Goal: Transaction & Acquisition: Book appointment/travel/reservation

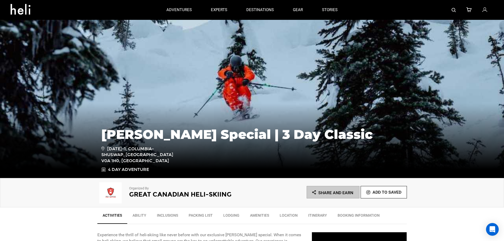
click at [482, 10] on icon at bounding box center [484, 10] width 5 height 7
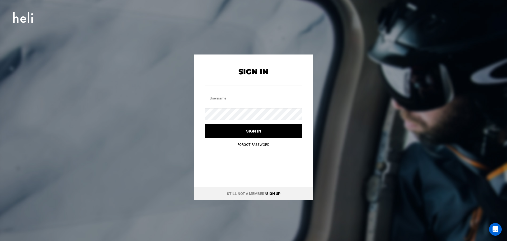
click at [250, 97] on input "text" at bounding box center [254, 98] width 98 height 12
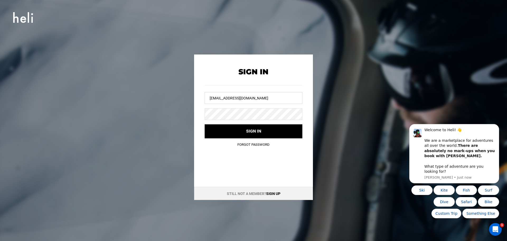
type input "[EMAIL_ADDRESS][DOMAIN_NAME]"
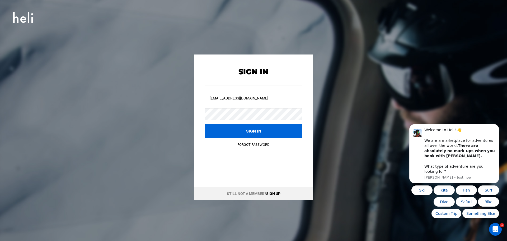
click at [274, 133] on button "Sign in" at bounding box center [254, 131] width 98 height 14
click at [225, 130] on button "Sign in" at bounding box center [254, 131] width 98 height 14
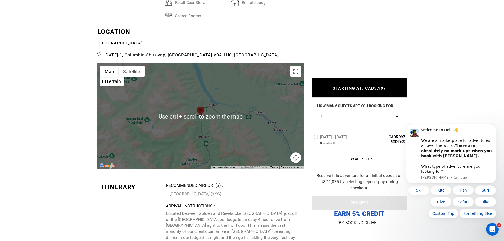
scroll to position [1137, 0]
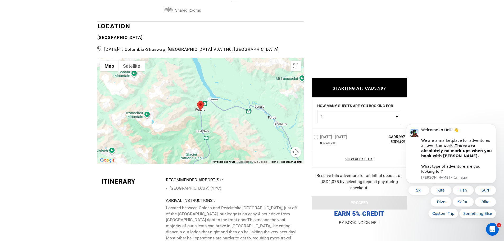
click at [297, 157] on button "Map camera controls" at bounding box center [295, 152] width 11 height 11
click at [283, 157] on button "Zoom out" at bounding box center [282, 152] width 11 height 11
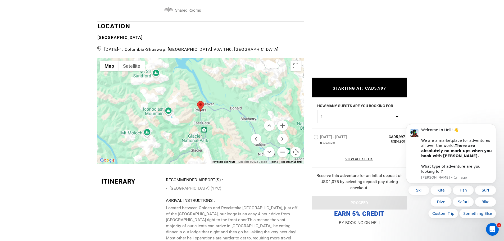
click at [282, 157] on button "Zoom out" at bounding box center [282, 152] width 11 height 11
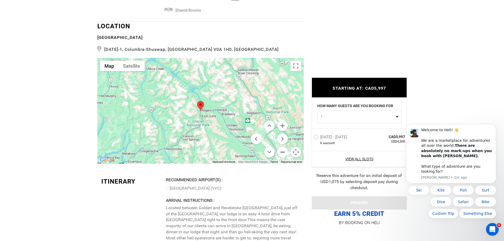
click at [282, 157] on button "Zoom out" at bounding box center [282, 152] width 11 height 11
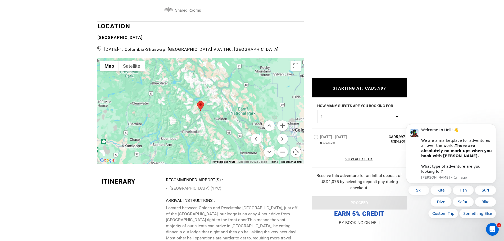
click at [282, 157] on button "Zoom out" at bounding box center [282, 152] width 11 height 11
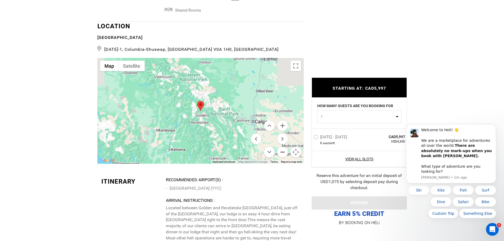
click at [282, 157] on button "Zoom out" at bounding box center [282, 152] width 11 height 11
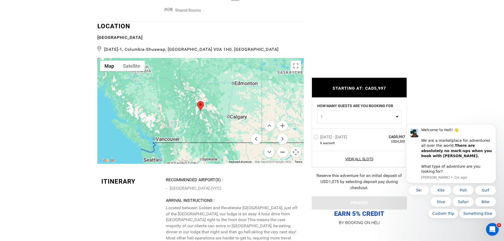
click at [282, 157] on button "Zoom out" at bounding box center [282, 152] width 11 height 11
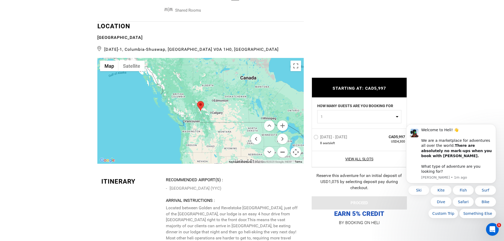
click at [282, 157] on button "Zoom out" at bounding box center [282, 152] width 11 height 11
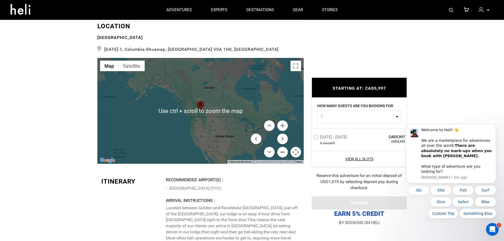
scroll to position [1110, 0]
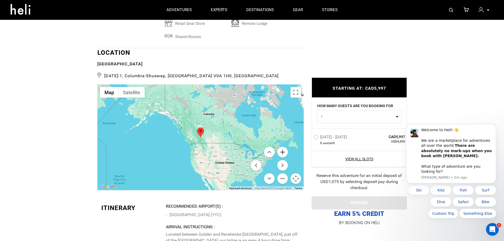
click at [283, 157] on button "Zoom in" at bounding box center [282, 152] width 11 height 11
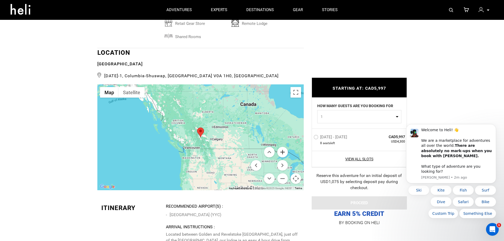
click at [283, 157] on button "Zoom in" at bounding box center [282, 152] width 11 height 11
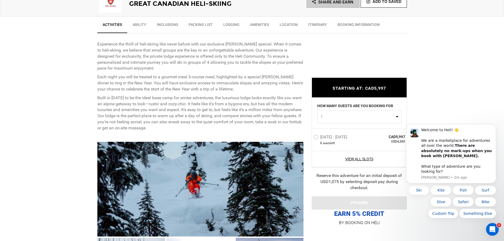
scroll to position [211, 0]
